Goal: Use online tool/utility: Utilize a website feature to perform a specific function

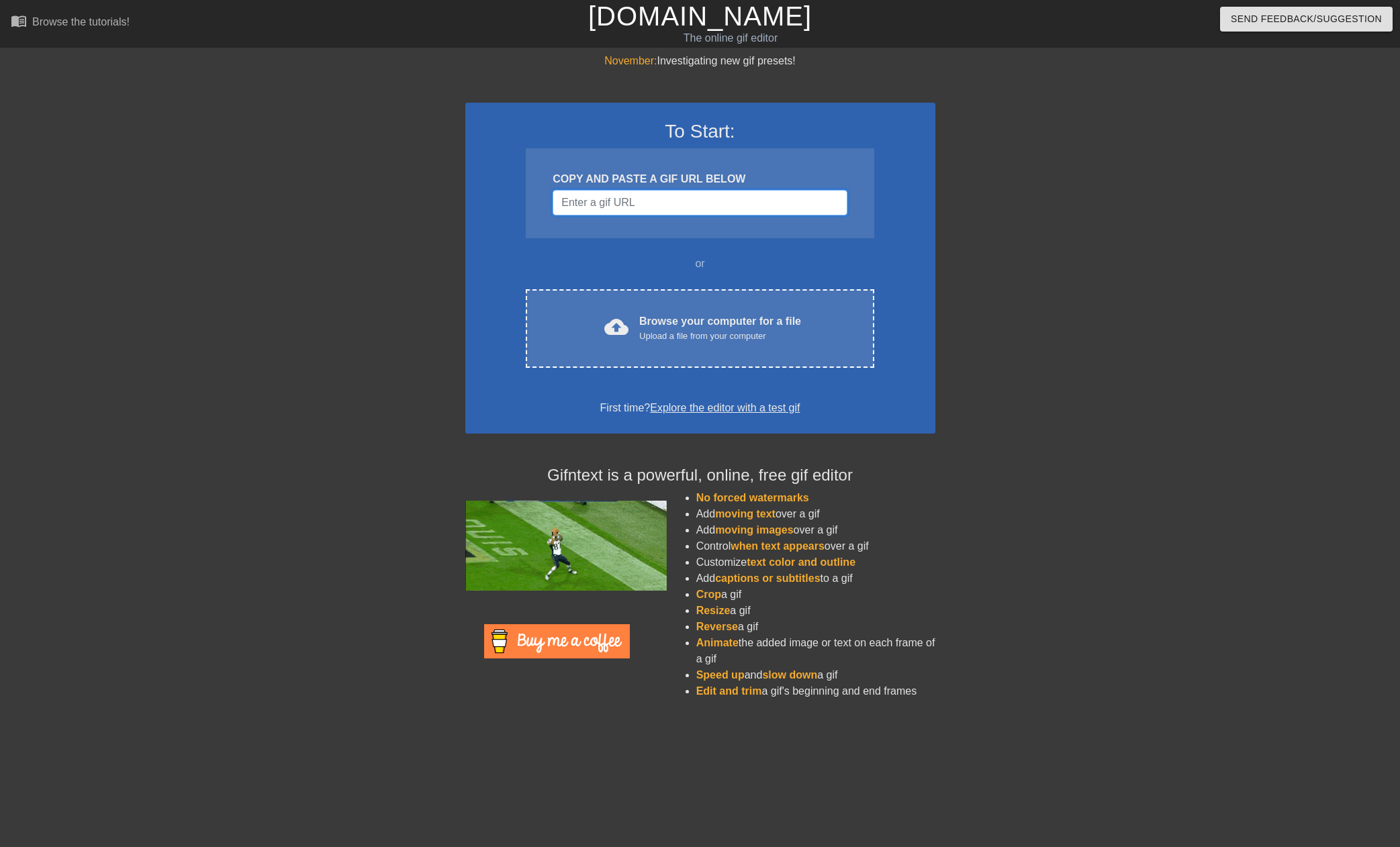
click at [663, 194] on input "Username" at bounding box center [699, 203] width 294 height 25
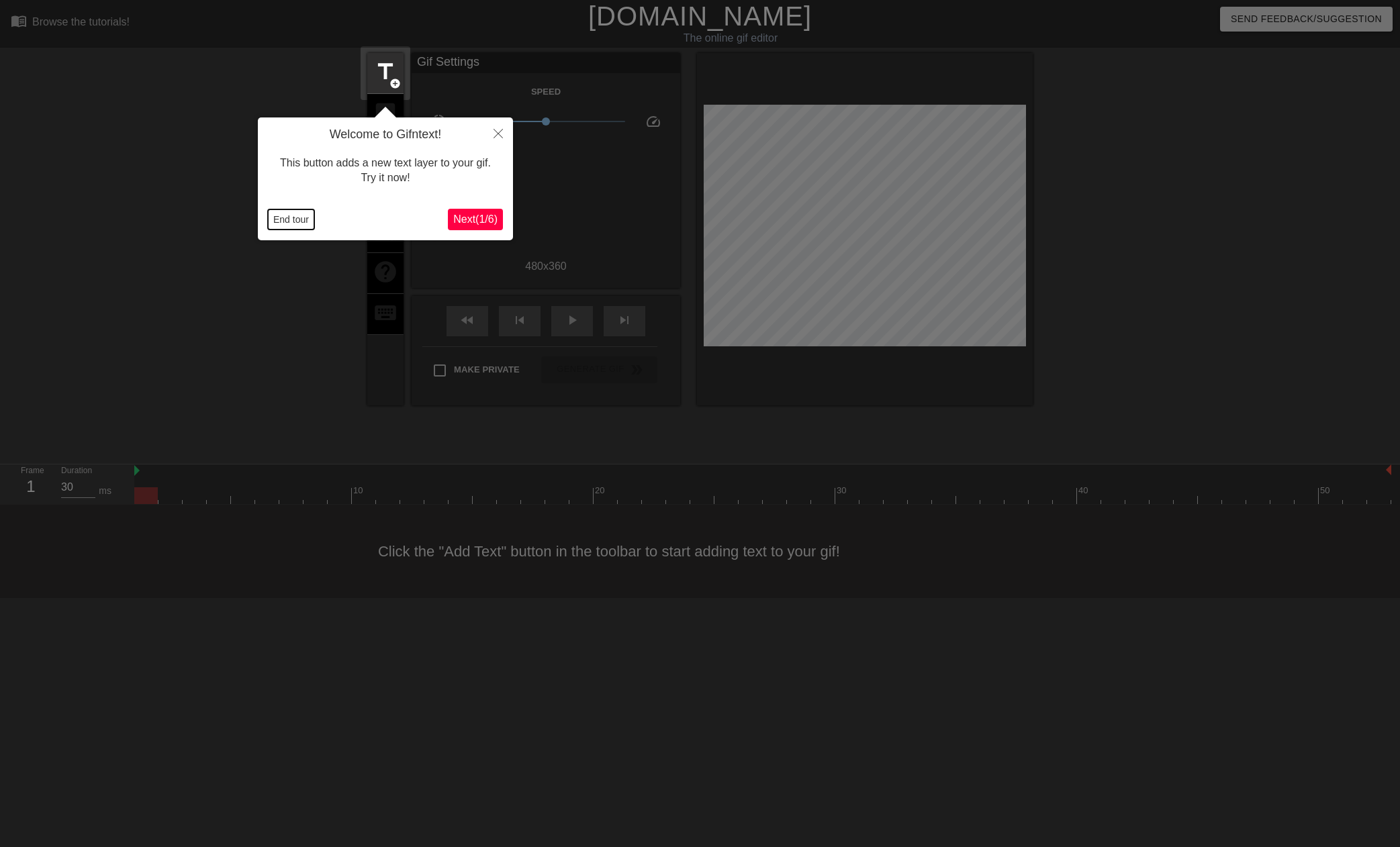
click at [285, 221] on button "End tour" at bounding box center [290, 220] width 46 height 21
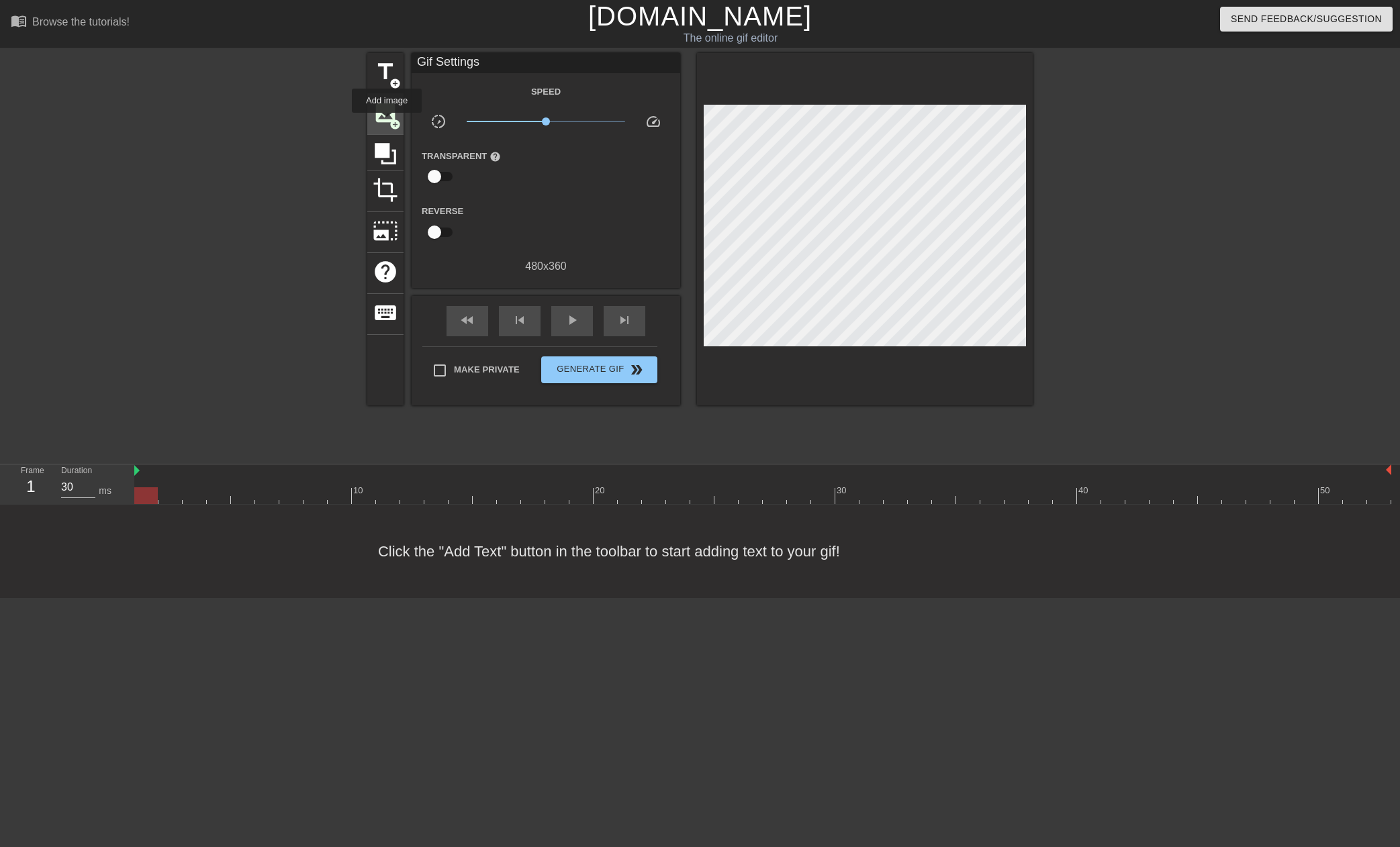
click at [387, 122] on span "image" at bounding box center [385, 113] width 25 height 25
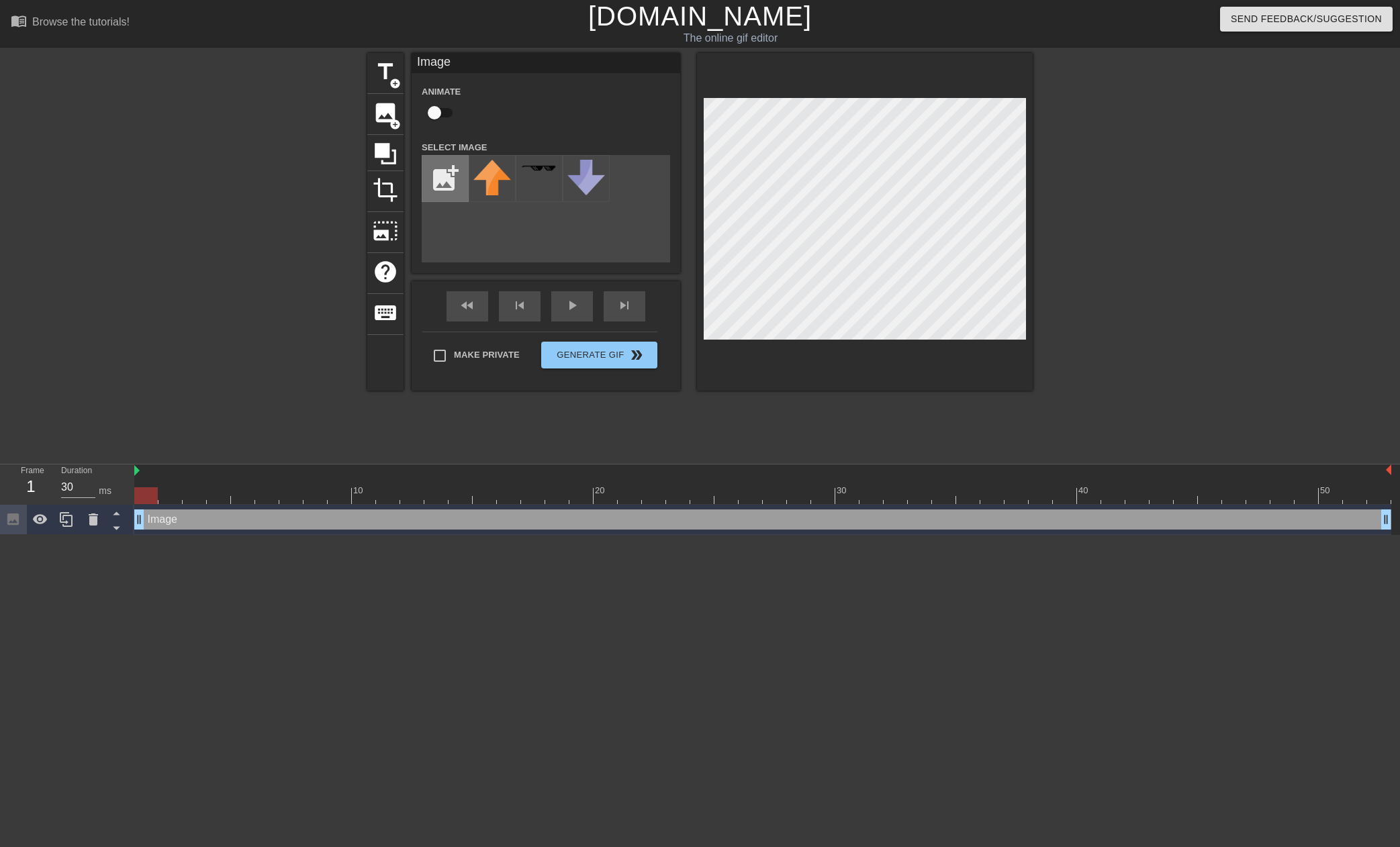
click at [441, 182] on input "file" at bounding box center [445, 178] width 46 height 46
type input "C:\fakepath\image (27).png"
click at [485, 178] on img at bounding box center [492, 178] width 37 height 37
click at [486, 183] on img at bounding box center [492, 178] width 37 height 37
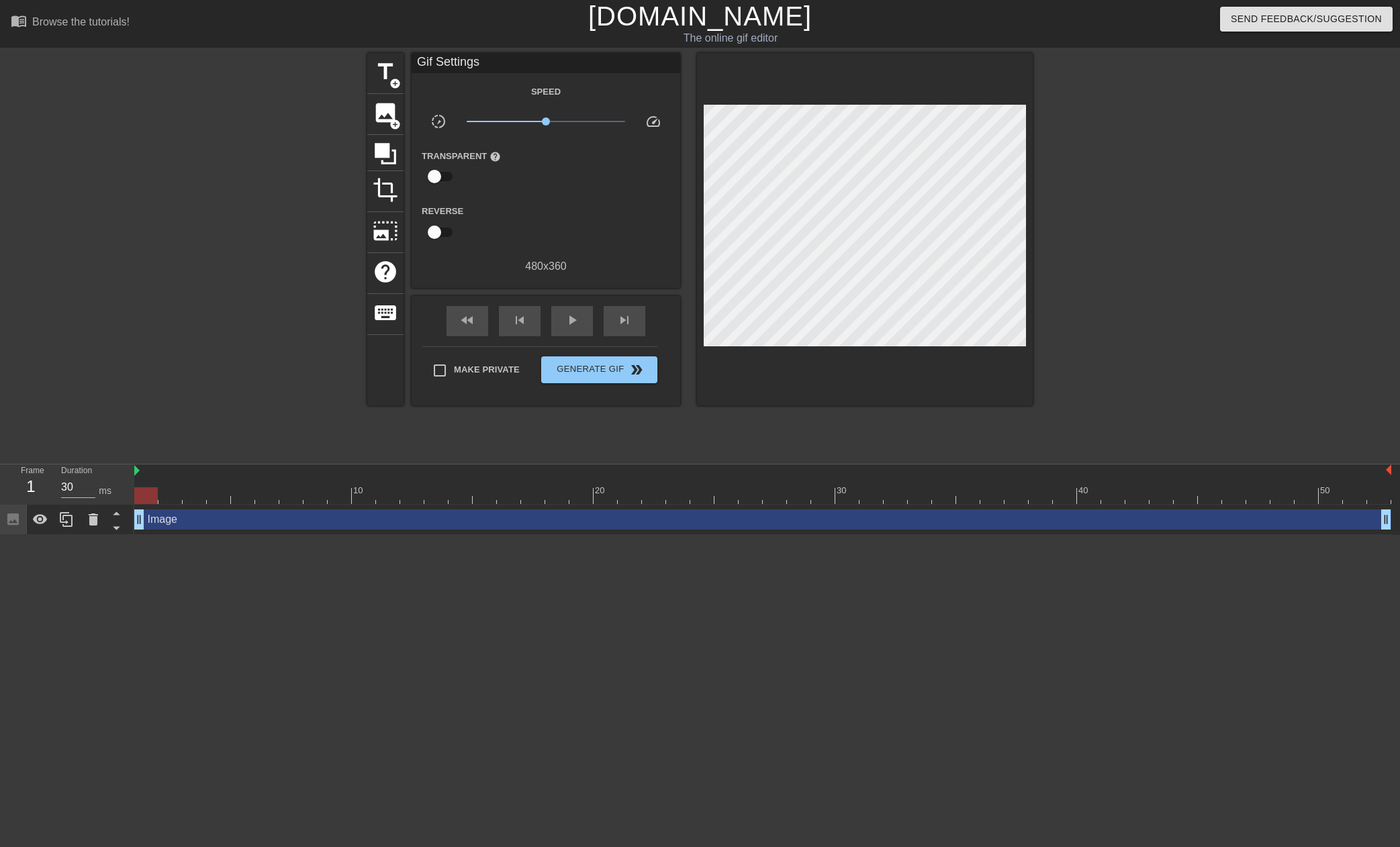
click at [1122, 220] on div at bounding box center [1148, 254] width 201 height 403
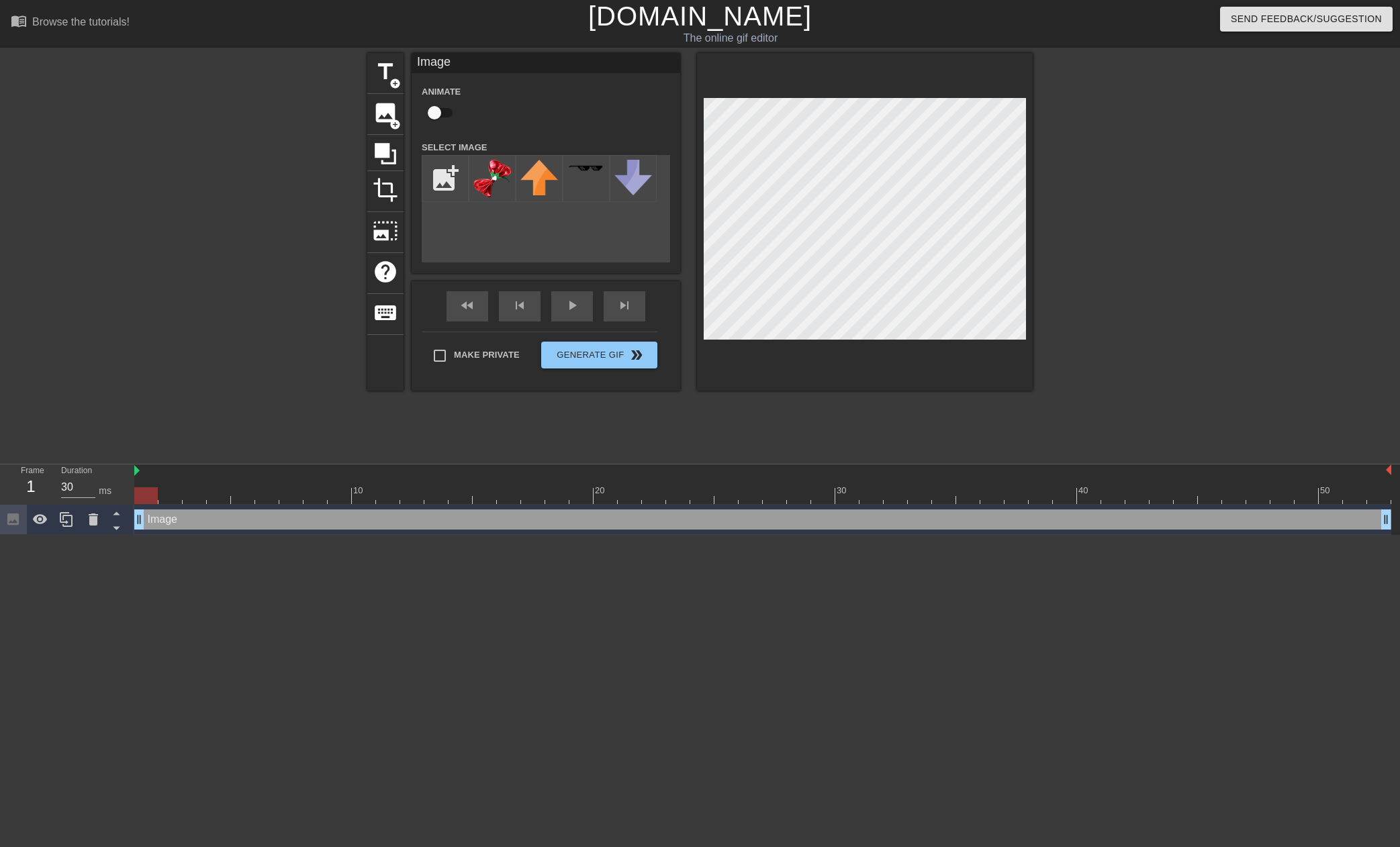
click at [437, 108] on input "checkbox" at bounding box center [434, 113] width 76 height 25
checkbox input "true"
click at [165, 493] on div at bounding box center [763, 495] width 1257 height 17
click at [184, 495] on div at bounding box center [763, 495] width 1257 height 17
click at [216, 495] on div at bounding box center [763, 495] width 1257 height 17
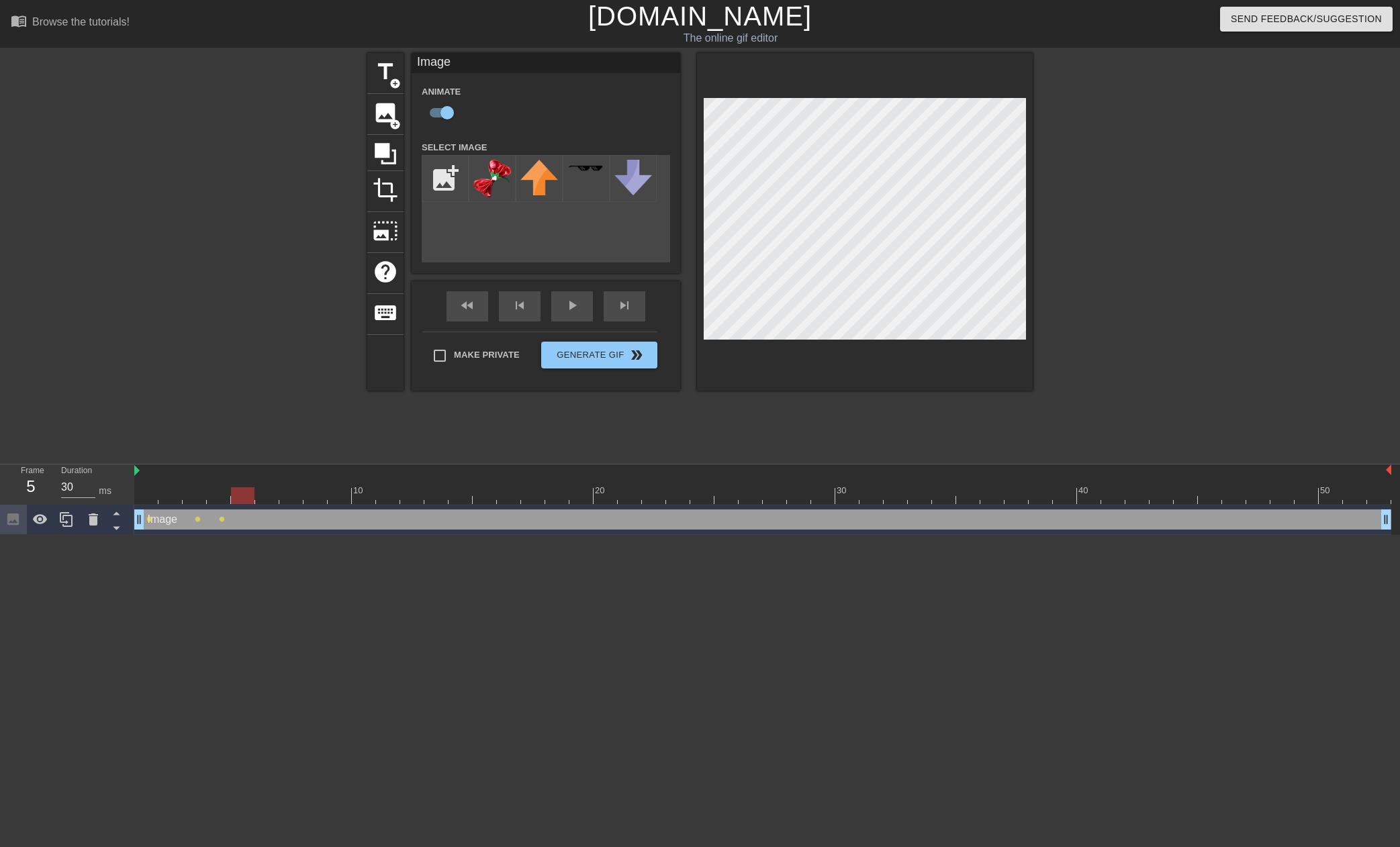
click at [237, 493] on div at bounding box center [763, 495] width 1257 height 17
click at [268, 496] on div at bounding box center [763, 495] width 1257 height 17
click at [290, 496] on div at bounding box center [763, 495] width 1257 height 17
click at [326, 497] on div at bounding box center [763, 495] width 1257 height 17
click at [348, 493] on div at bounding box center [763, 495] width 1257 height 17
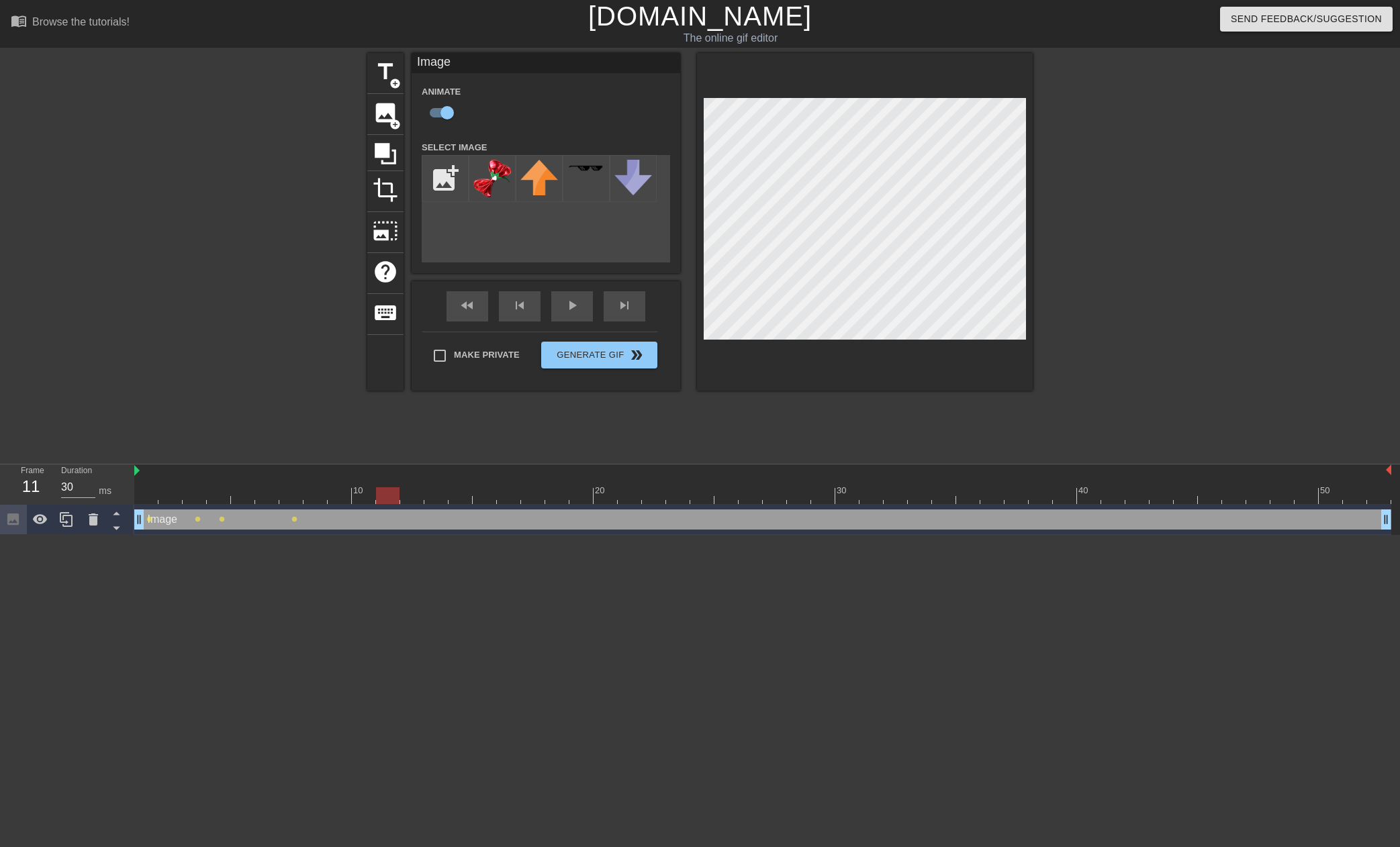
click at [386, 495] on div at bounding box center [763, 495] width 1257 height 17
click at [370, 500] on div at bounding box center [763, 495] width 1257 height 17
click at [385, 500] on div at bounding box center [763, 495] width 1257 height 17
click at [403, 500] on div at bounding box center [763, 495] width 1257 height 17
click at [434, 500] on div at bounding box center [763, 495] width 1257 height 17
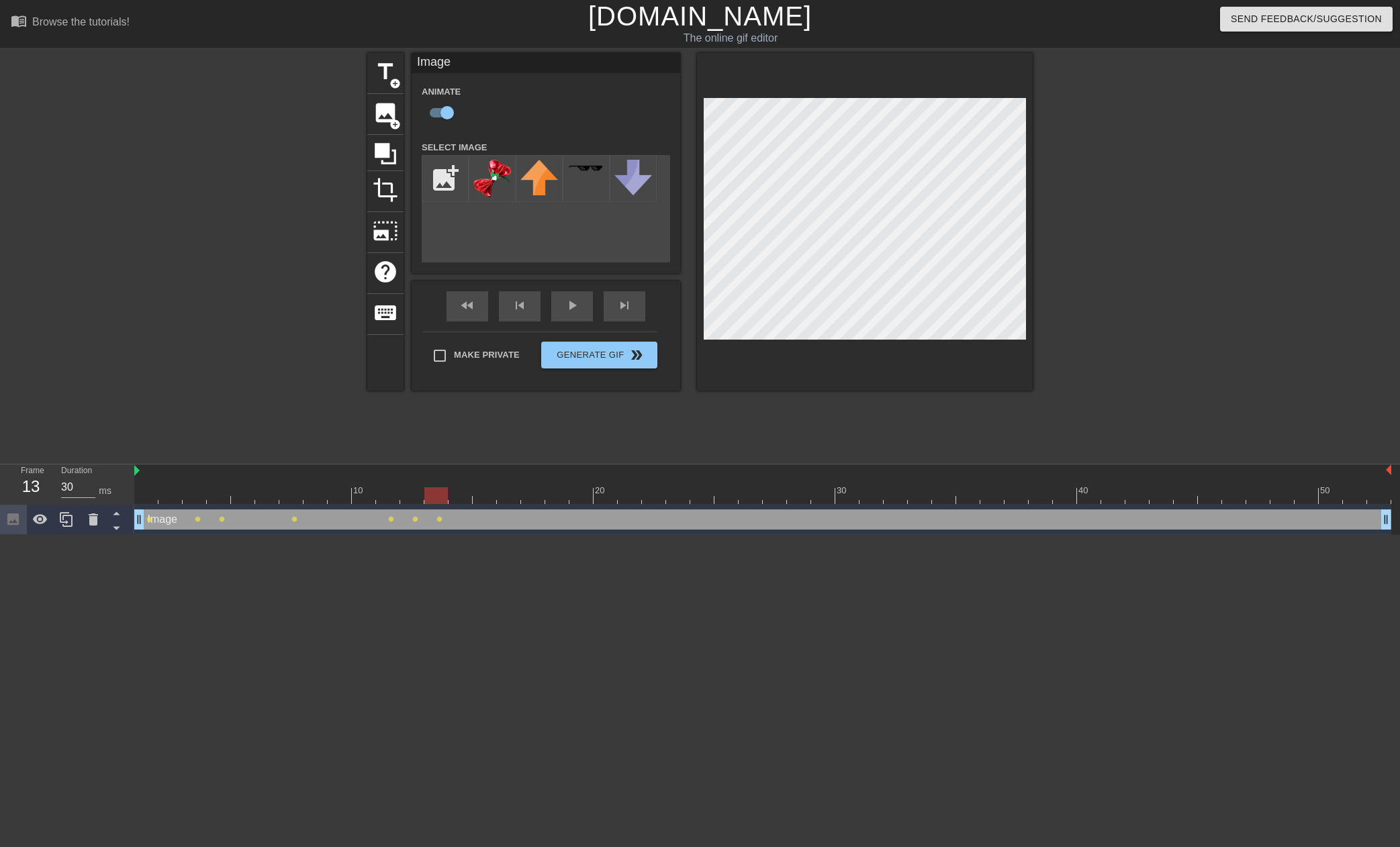
click at [460, 498] on div at bounding box center [763, 495] width 1257 height 17
click at [484, 495] on div at bounding box center [763, 495] width 1257 height 17
click at [510, 495] on div at bounding box center [763, 495] width 1257 height 17
click at [484, 495] on div at bounding box center [763, 495] width 1257 height 17
click at [510, 497] on div at bounding box center [763, 495] width 1257 height 17
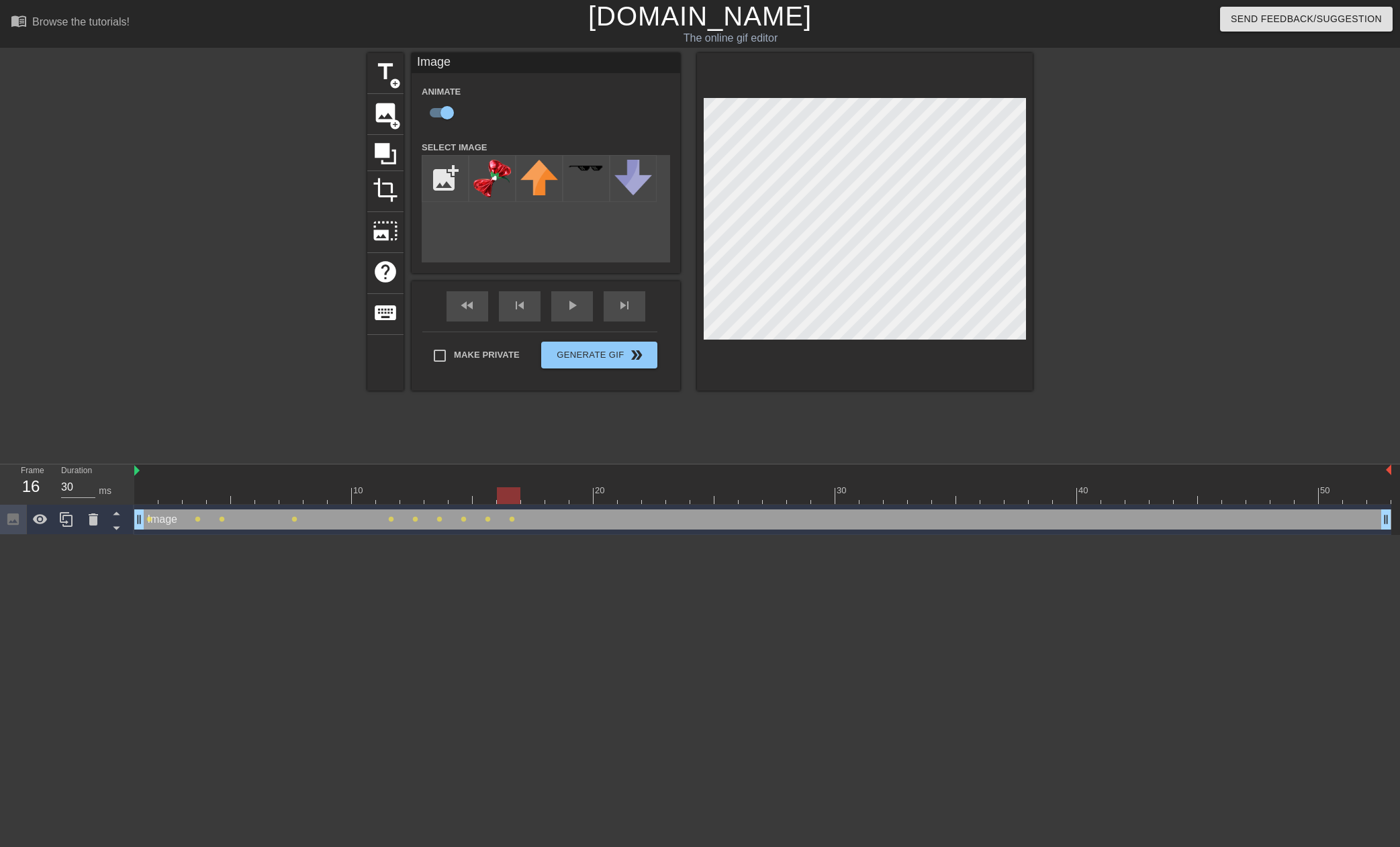
click at [526, 497] on div at bounding box center [763, 495] width 1257 height 17
click at [553, 497] on div at bounding box center [763, 495] width 1257 height 17
click at [586, 499] on div at bounding box center [763, 495] width 1257 height 17
click at [606, 499] on div at bounding box center [763, 495] width 1257 height 17
click at [631, 500] on div at bounding box center [763, 495] width 1257 height 17
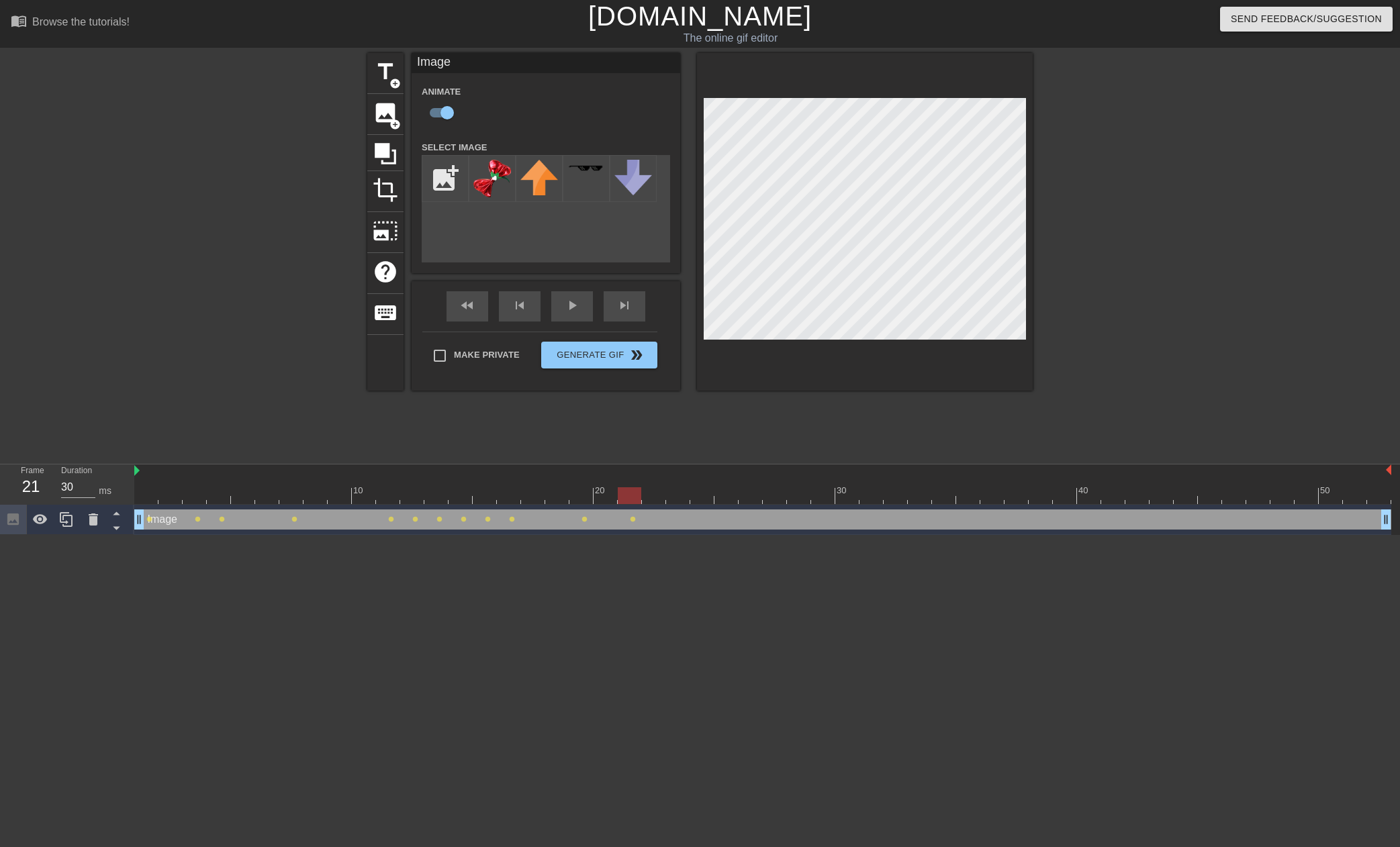
click at [653, 501] on div at bounding box center [763, 495] width 1257 height 17
click at [678, 498] on div at bounding box center [763, 495] width 1257 height 17
click at [696, 496] on div at bounding box center [763, 495] width 1257 height 17
click at [718, 496] on div at bounding box center [763, 495] width 1257 height 17
click at [763, 497] on div at bounding box center [763, 495] width 1257 height 17
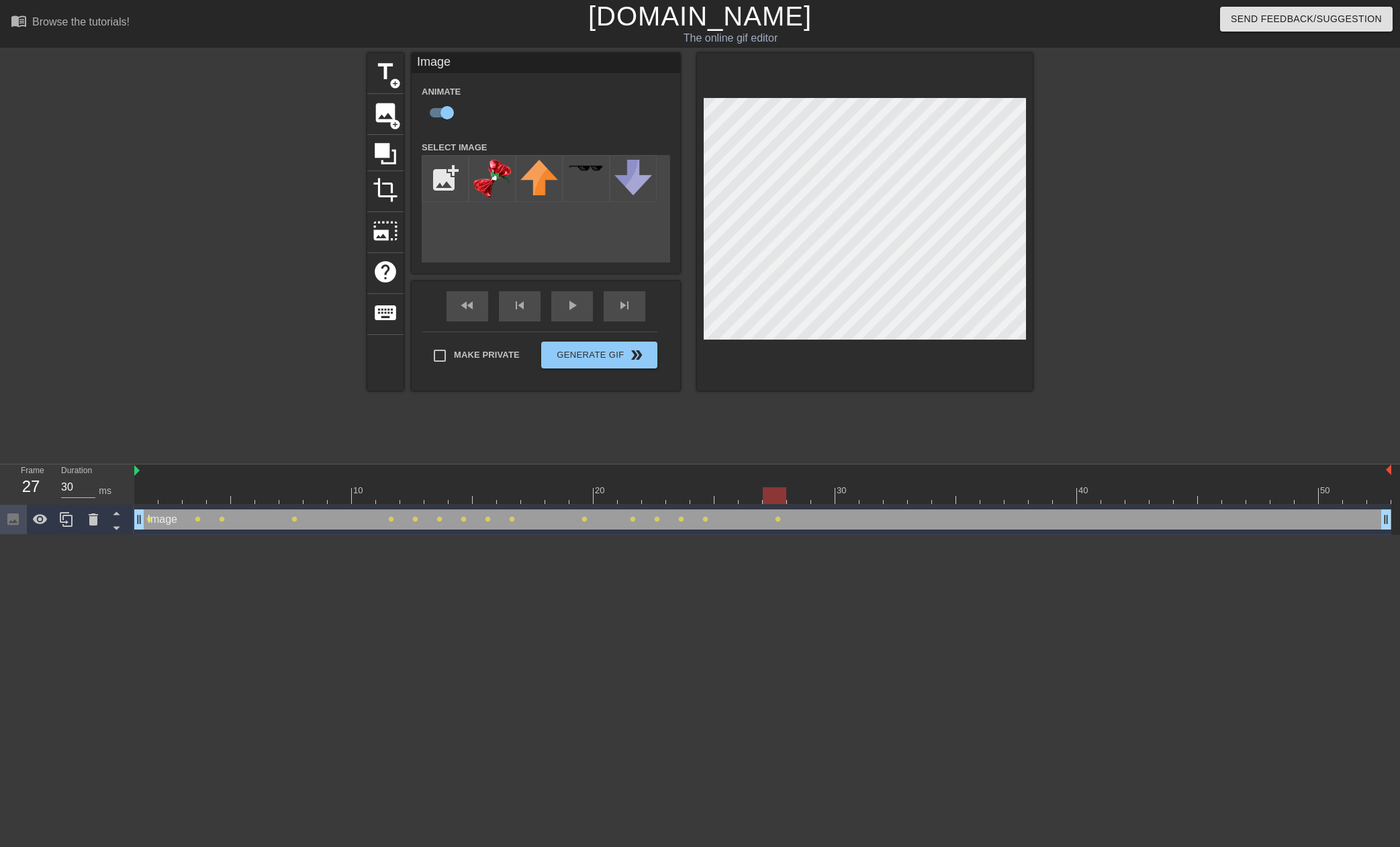
click at [795, 493] on div at bounding box center [763, 495] width 1257 height 17
click at [844, 493] on div at bounding box center [763, 495] width 1257 height 17
click at [824, 501] on div at bounding box center [763, 495] width 1257 height 17
click at [864, 501] on div at bounding box center [763, 495] width 1257 height 17
click at [895, 497] on div at bounding box center [763, 495] width 1257 height 17
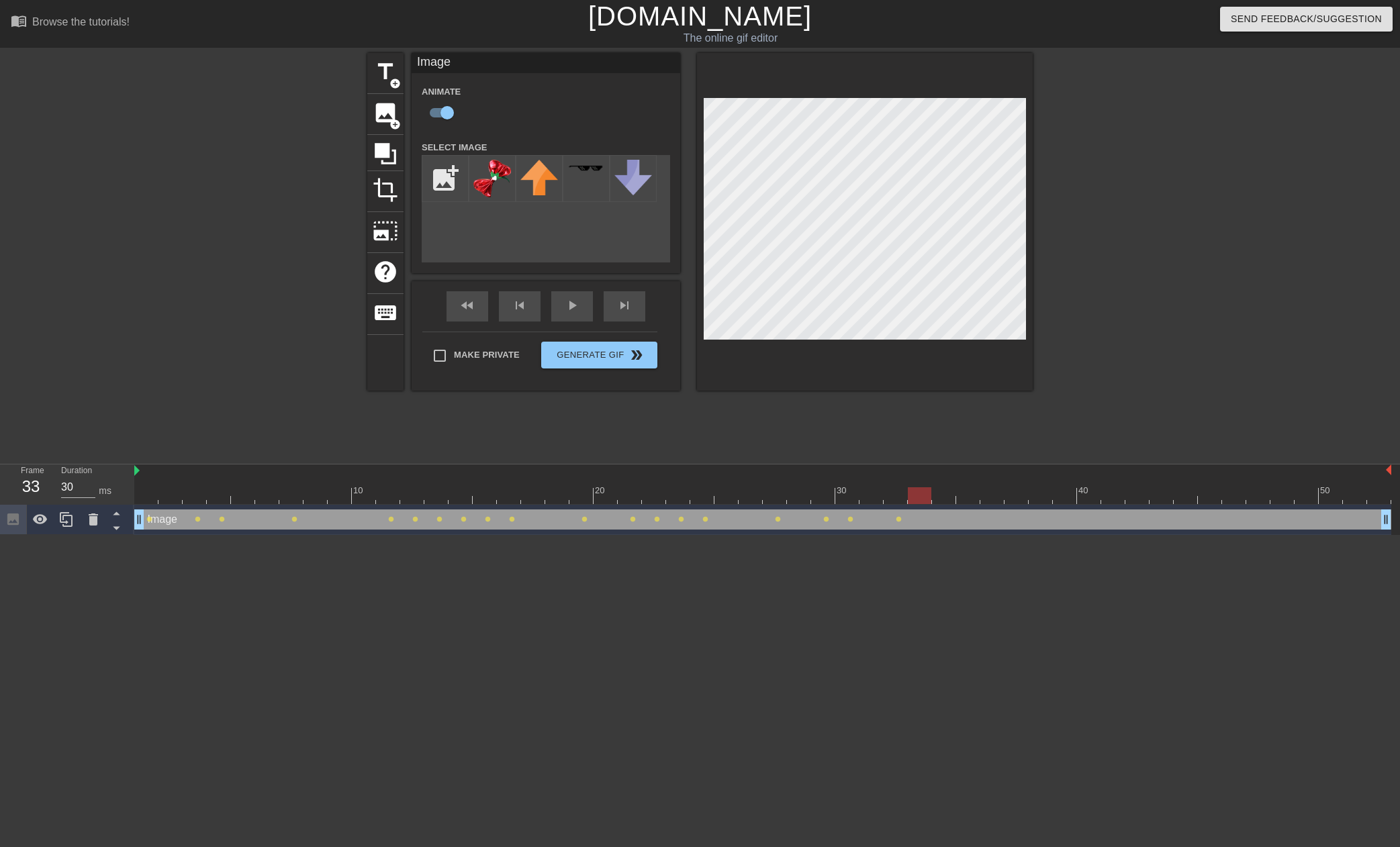
click at [915, 497] on div at bounding box center [763, 495] width 1257 height 17
click at [955, 495] on div at bounding box center [763, 495] width 1257 height 17
click at [975, 495] on div at bounding box center [763, 495] width 1257 height 17
click at [950, 497] on div at bounding box center [763, 495] width 1257 height 17
click at [998, 495] on div at bounding box center [763, 495] width 1257 height 17
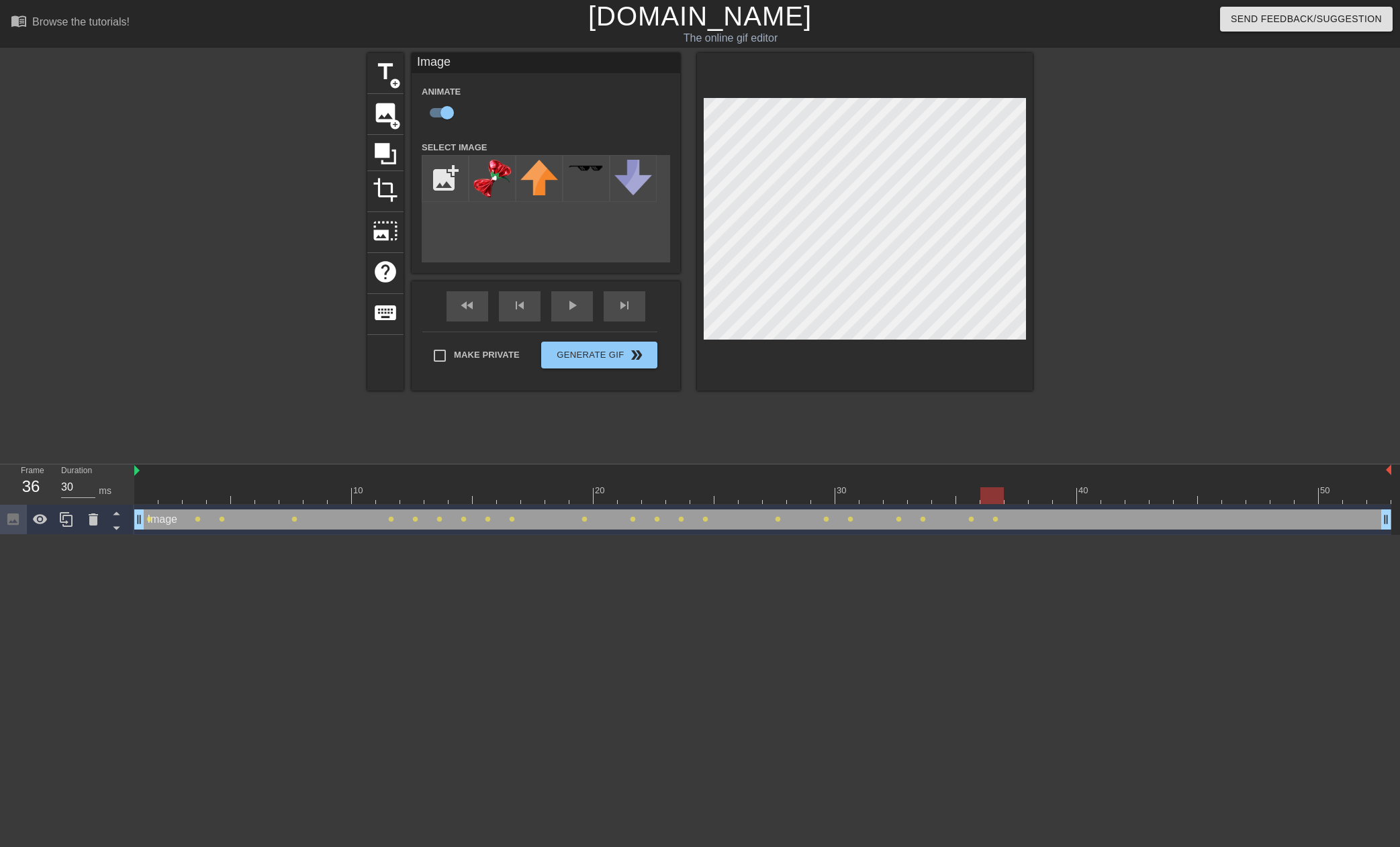
click at [975, 498] on div at bounding box center [763, 495] width 1257 height 17
click at [964, 500] on div at bounding box center [968, 495] width 24 height 17
click at [948, 502] on div at bounding box center [763, 495] width 1257 height 17
click at [510, 496] on div at bounding box center [763, 495] width 1257 height 17
click at [547, 497] on div at bounding box center [763, 495] width 1257 height 17
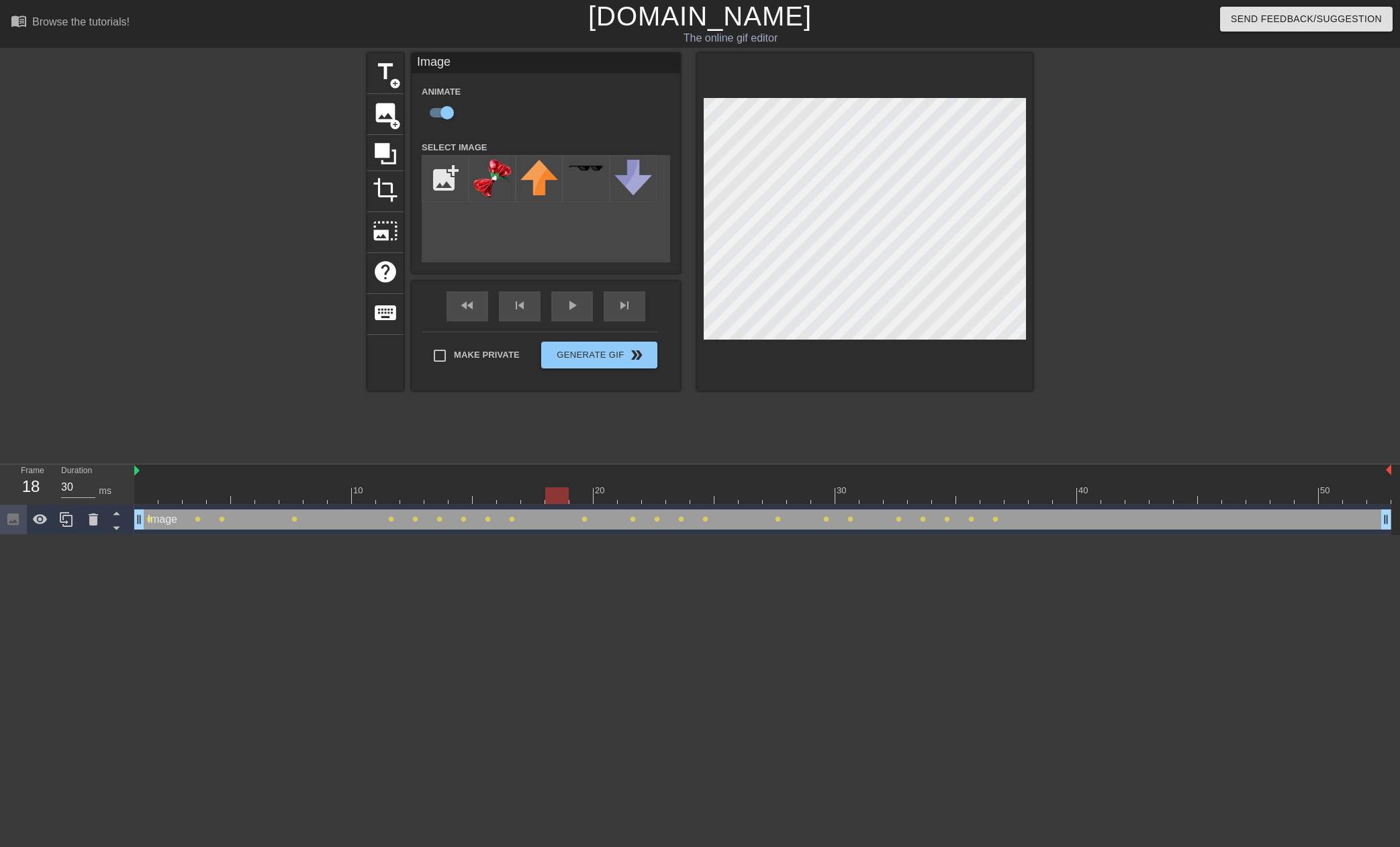
click at [602, 494] on div at bounding box center [763, 495] width 1257 height 17
click at [662, 491] on div at bounding box center [763, 495] width 1257 height 17
click at [725, 489] on div at bounding box center [763, 495] width 1257 height 17
click at [788, 487] on div at bounding box center [763, 495] width 1257 height 17
click at [837, 486] on div "30" at bounding box center [842, 491] width 12 height 14
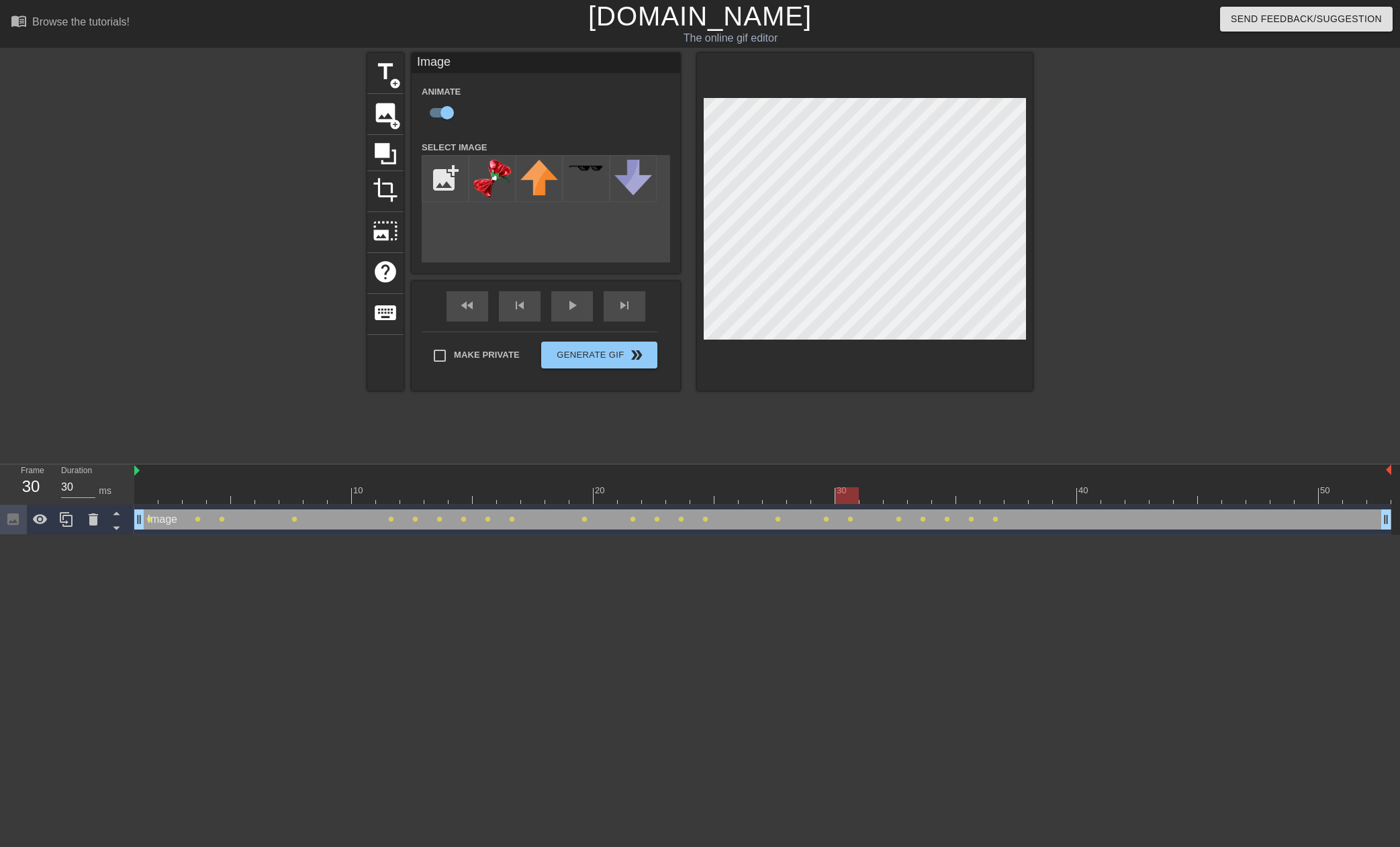
click at [889, 485] on div at bounding box center [895, 485] width 25 height 17
click at [925, 487] on div at bounding box center [763, 495] width 1257 height 17
click at [964, 495] on div at bounding box center [763, 495] width 1257 height 17
click at [986, 500] on div at bounding box center [763, 495] width 1257 height 17
click at [1019, 499] on div at bounding box center [763, 495] width 1257 height 17
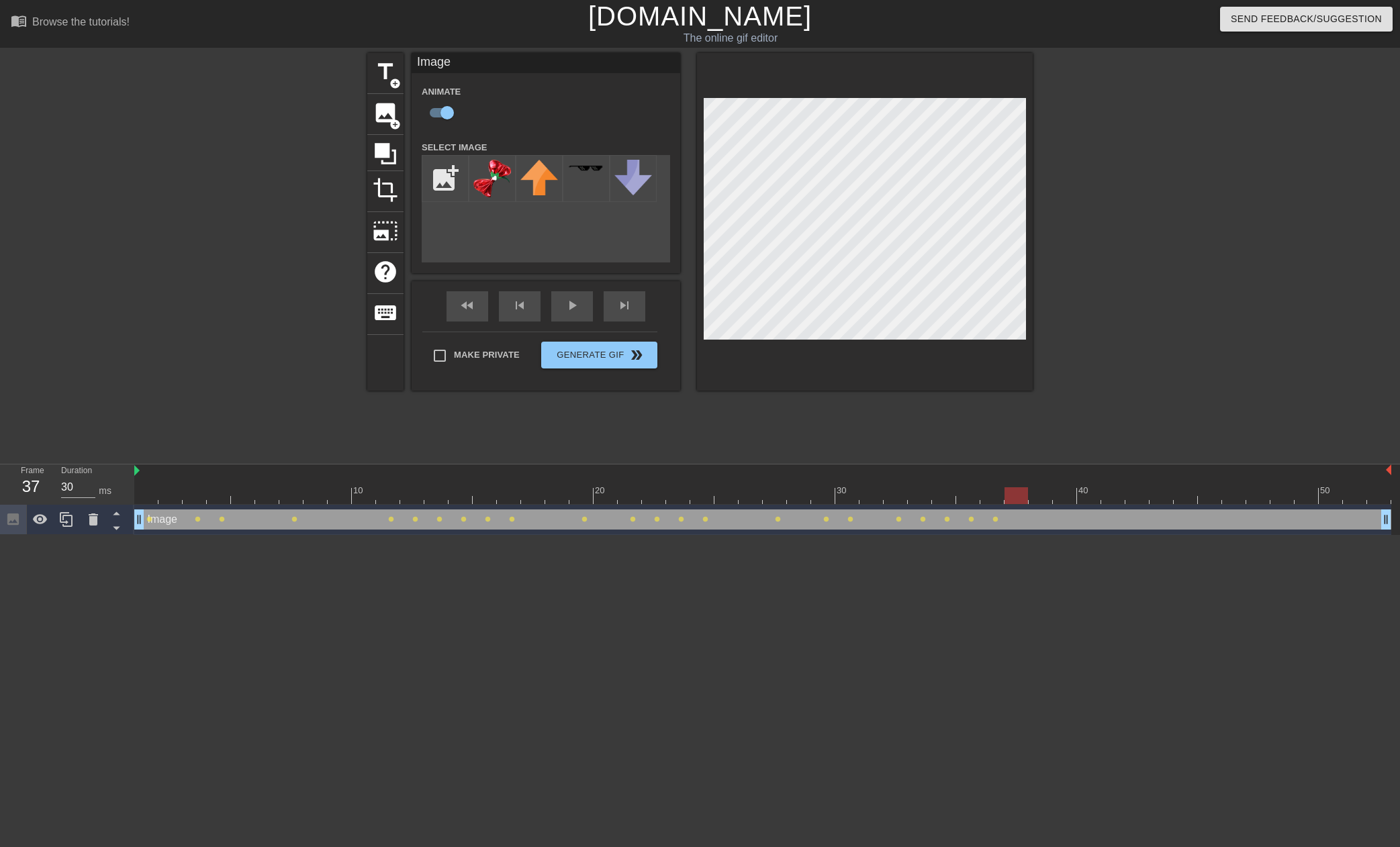
click at [1031, 500] on div at bounding box center [763, 495] width 1257 height 17
click at [1013, 500] on div at bounding box center [763, 495] width 1257 height 17
click at [1075, 499] on div at bounding box center [763, 495] width 1257 height 17
click at [1092, 501] on div at bounding box center [763, 495] width 1257 height 17
click at [1119, 501] on div at bounding box center [763, 495] width 1257 height 17
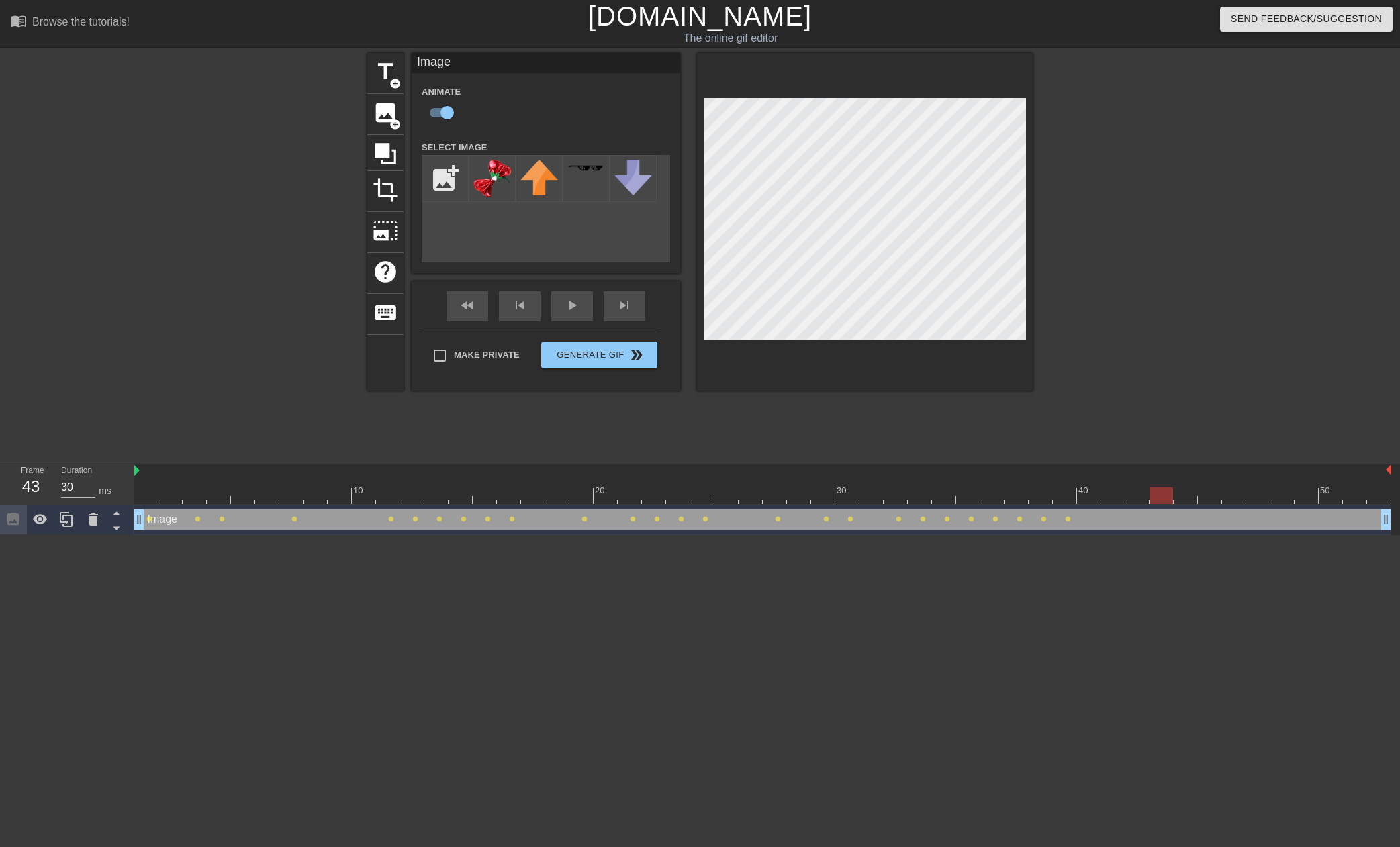
click at [1163, 504] on div at bounding box center [763, 495] width 1257 height 17
click at [1189, 504] on div at bounding box center [763, 495] width 1257 height 17
click at [1204, 504] on div at bounding box center [763, 495] width 1257 height 17
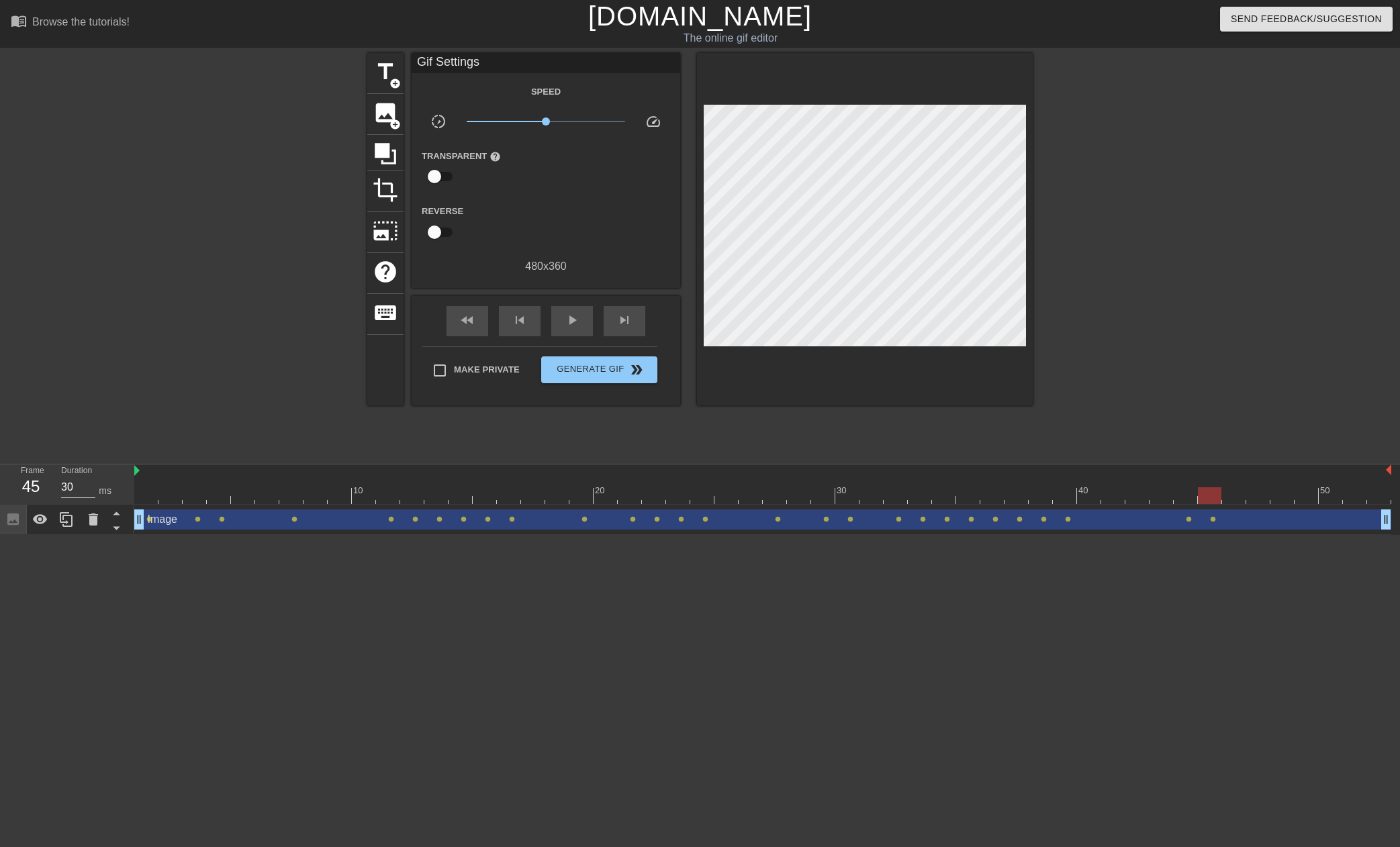
click at [1227, 504] on div "10 20 30 40 50" at bounding box center [763, 484] width 1257 height 40
click at [1231, 495] on div at bounding box center [763, 495] width 1257 height 17
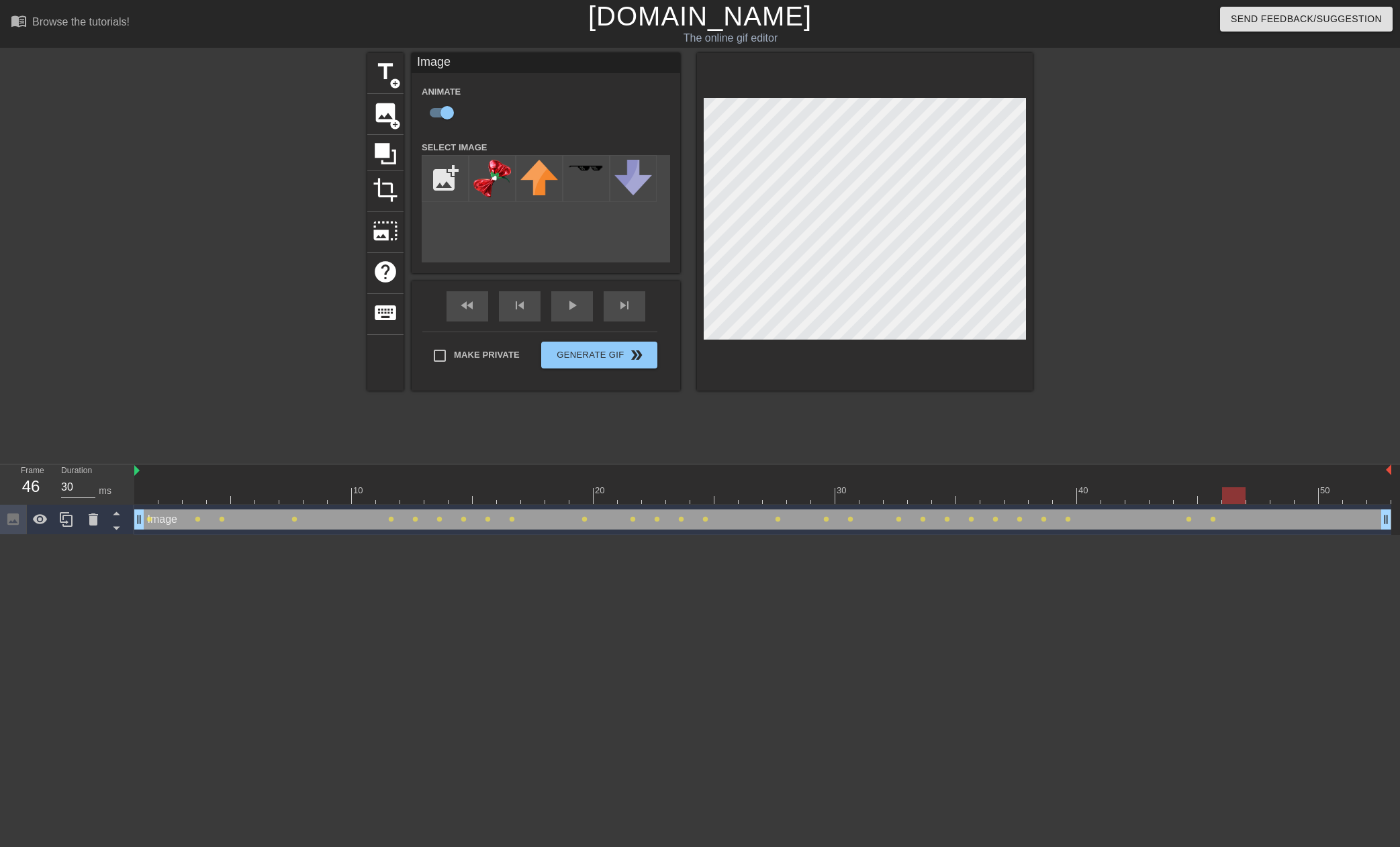
click at [1193, 495] on div at bounding box center [763, 495] width 1257 height 17
click at [1209, 496] on div at bounding box center [763, 495] width 1257 height 17
click at [1230, 497] on div at bounding box center [763, 495] width 1257 height 17
click at [1252, 496] on div at bounding box center [763, 495] width 1257 height 17
click at [1279, 494] on div at bounding box center [763, 495] width 1257 height 17
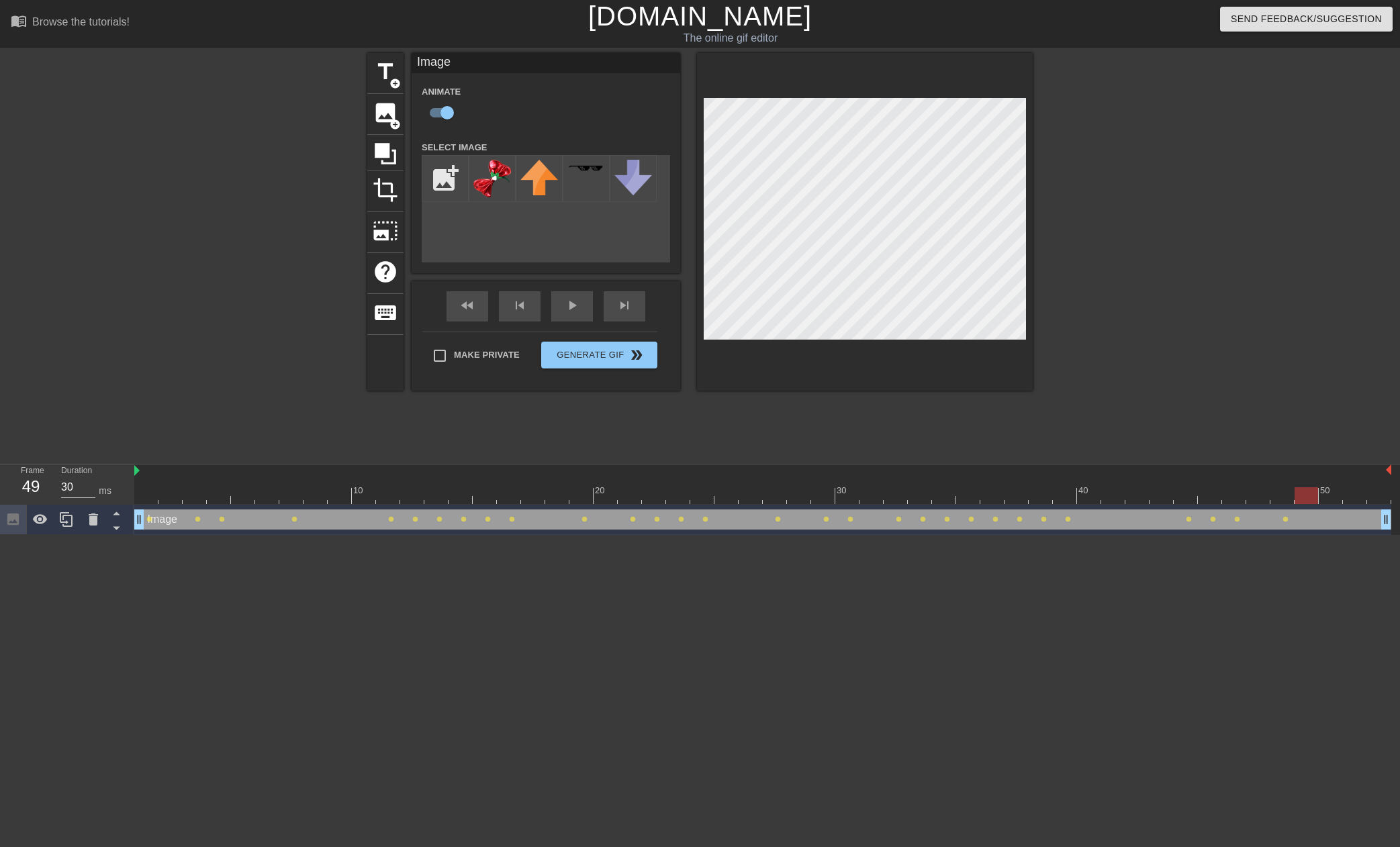
click at [1312, 495] on div at bounding box center [763, 495] width 1257 height 17
click at [1333, 499] on div at bounding box center [763, 495] width 1257 height 17
click at [1308, 498] on div at bounding box center [763, 495] width 1257 height 17
click at [1338, 493] on div at bounding box center [763, 495] width 1257 height 17
click at [1363, 498] on div at bounding box center [763, 495] width 1257 height 17
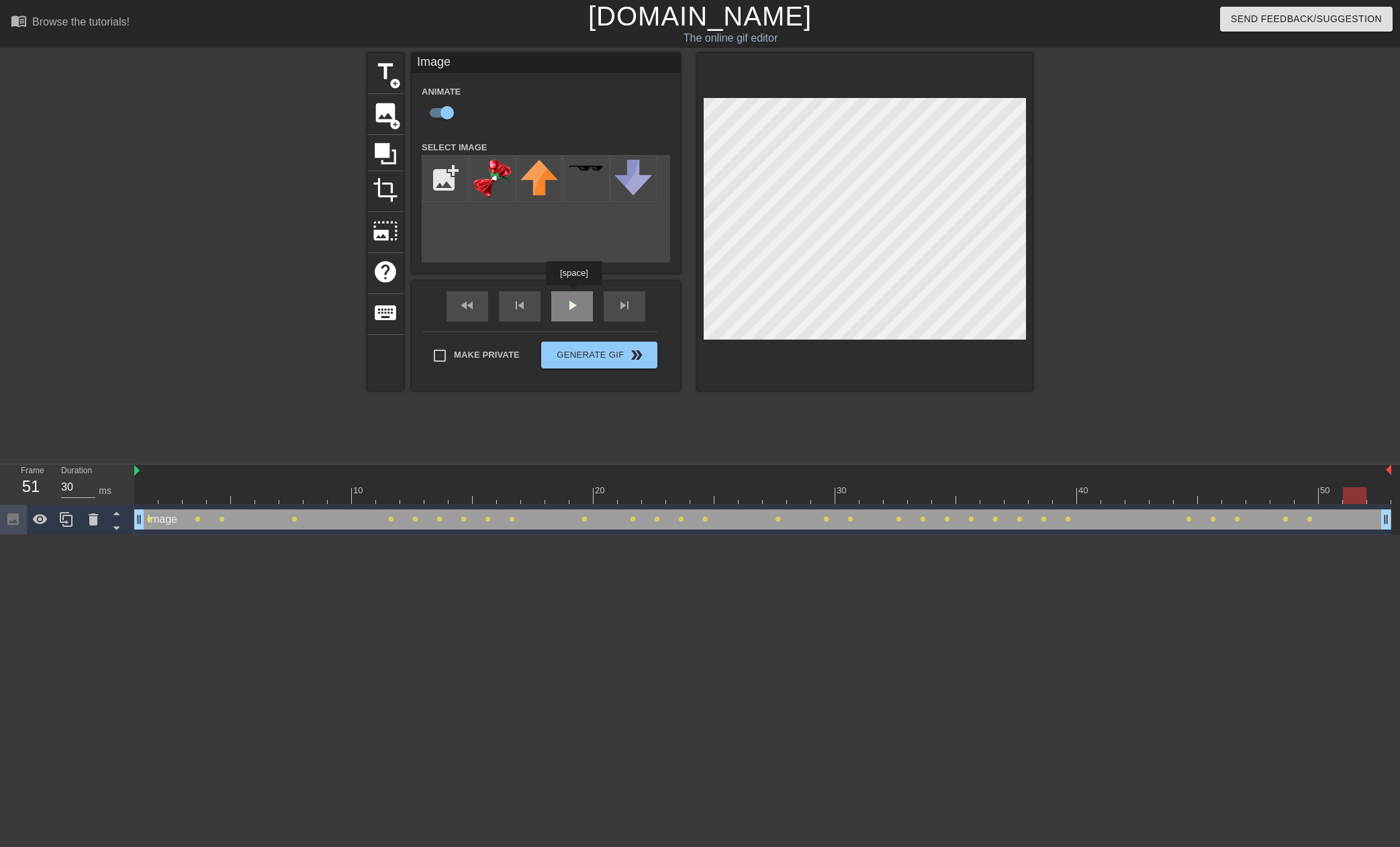
click at [574, 295] on div "fast_rewind skip_previous play_arrow skip_next" at bounding box center [545, 306] width 219 height 50
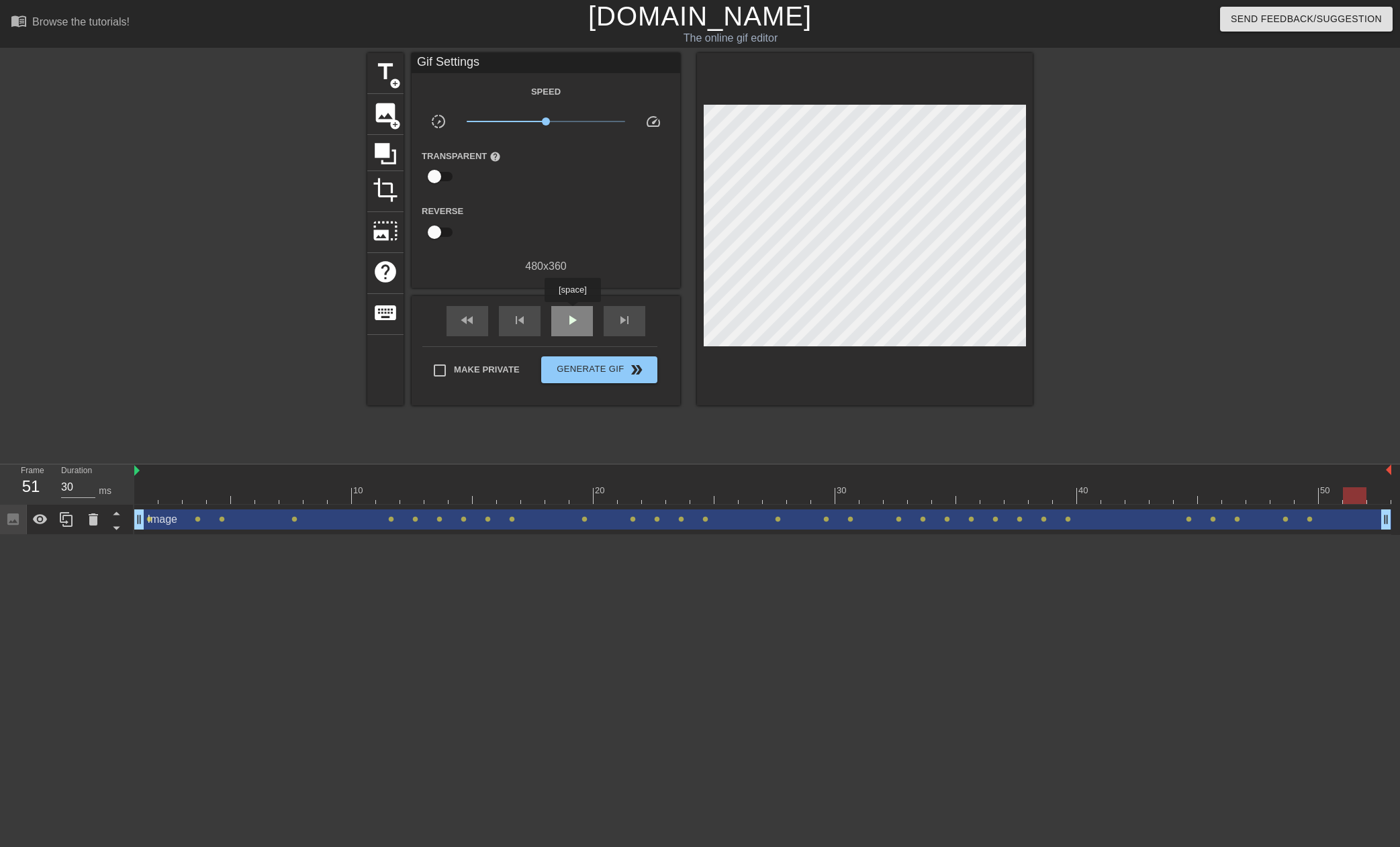
click at [572, 312] on span "play_arrow" at bounding box center [572, 320] width 16 height 16
click at [572, 312] on span "pause" at bounding box center [572, 320] width 16 height 16
click at [474, 363] on span "Make Private" at bounding box center [486, 370] width 66 height 14
click at [454, 361] on input "Make Private" at bounding box center [439, 371] width 28 height 28
checkbox input "true"
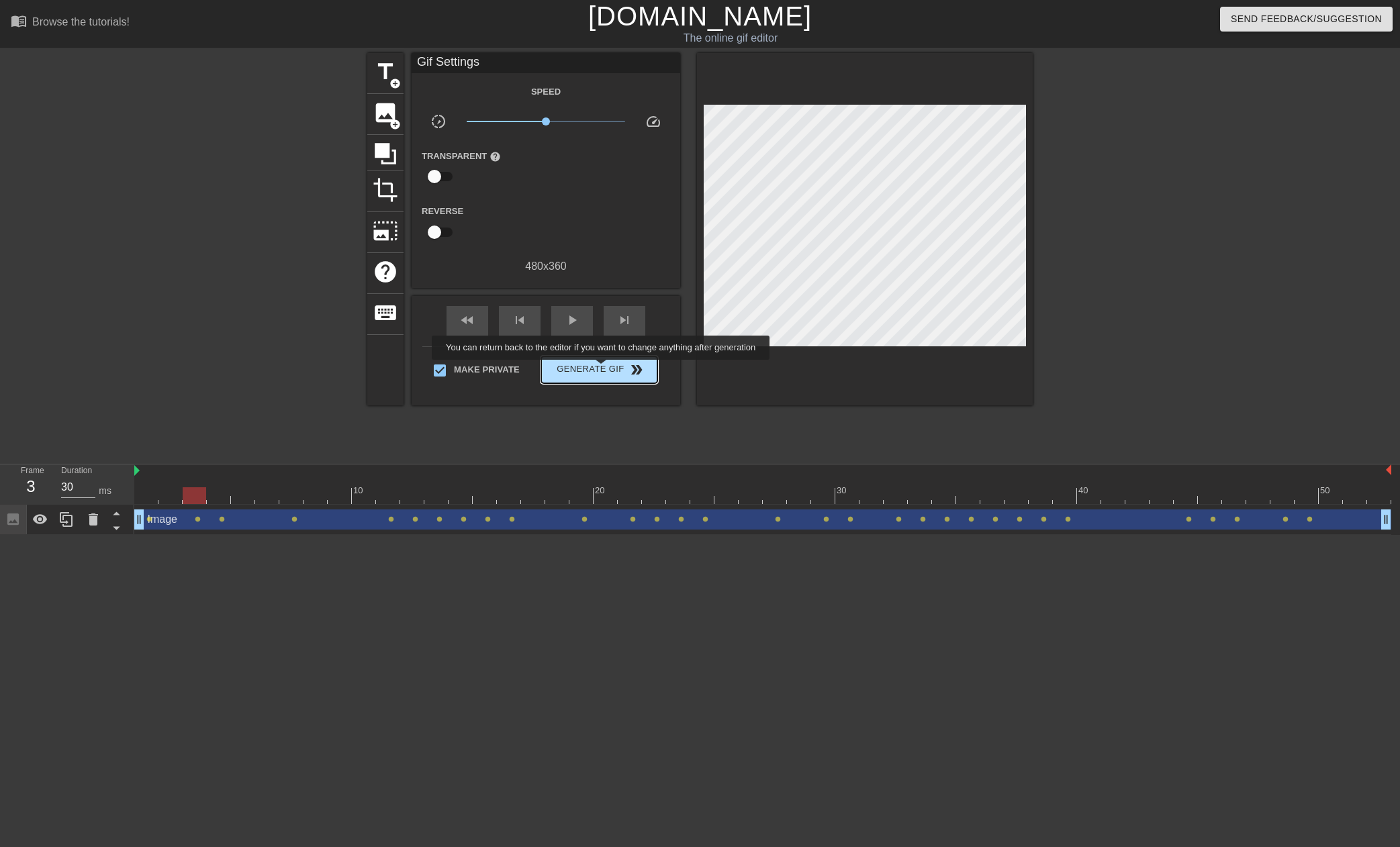
click at [602, 370] on span "Generate Gif double_arrow" at bounding box center [598, 370] width 105 height 16
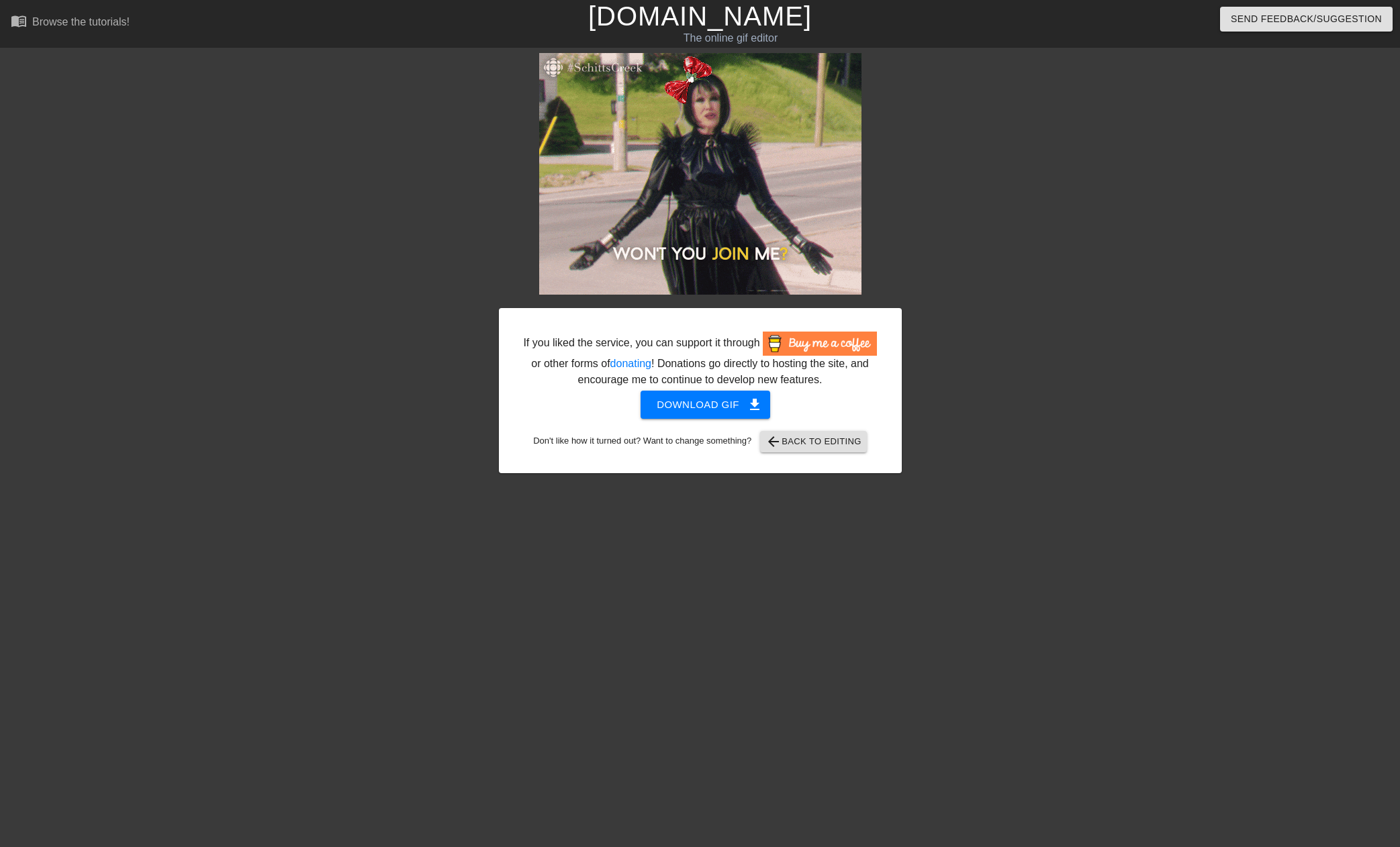
click at [1051, 424] on div at bounding box center [1018, 254] width 201 height 403
click at [706, 406] on span "Download gif get_app" at bounding box center [705, 405] width 97 height 18
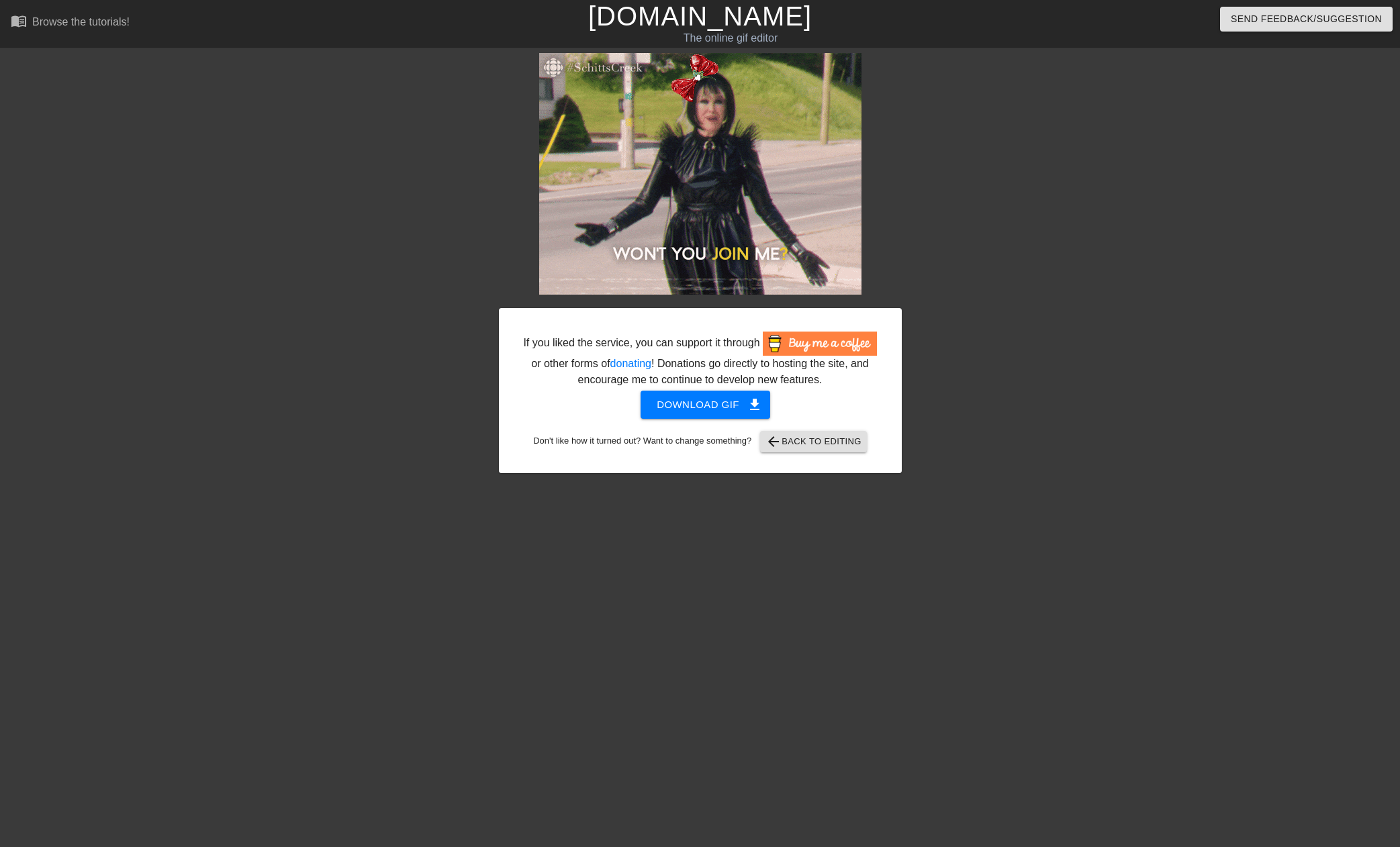
click at [327, 119] on div at bounding box center [381, 254] width 201 height 403
